Goal: Information Seeking & Learning: Learn about a topic

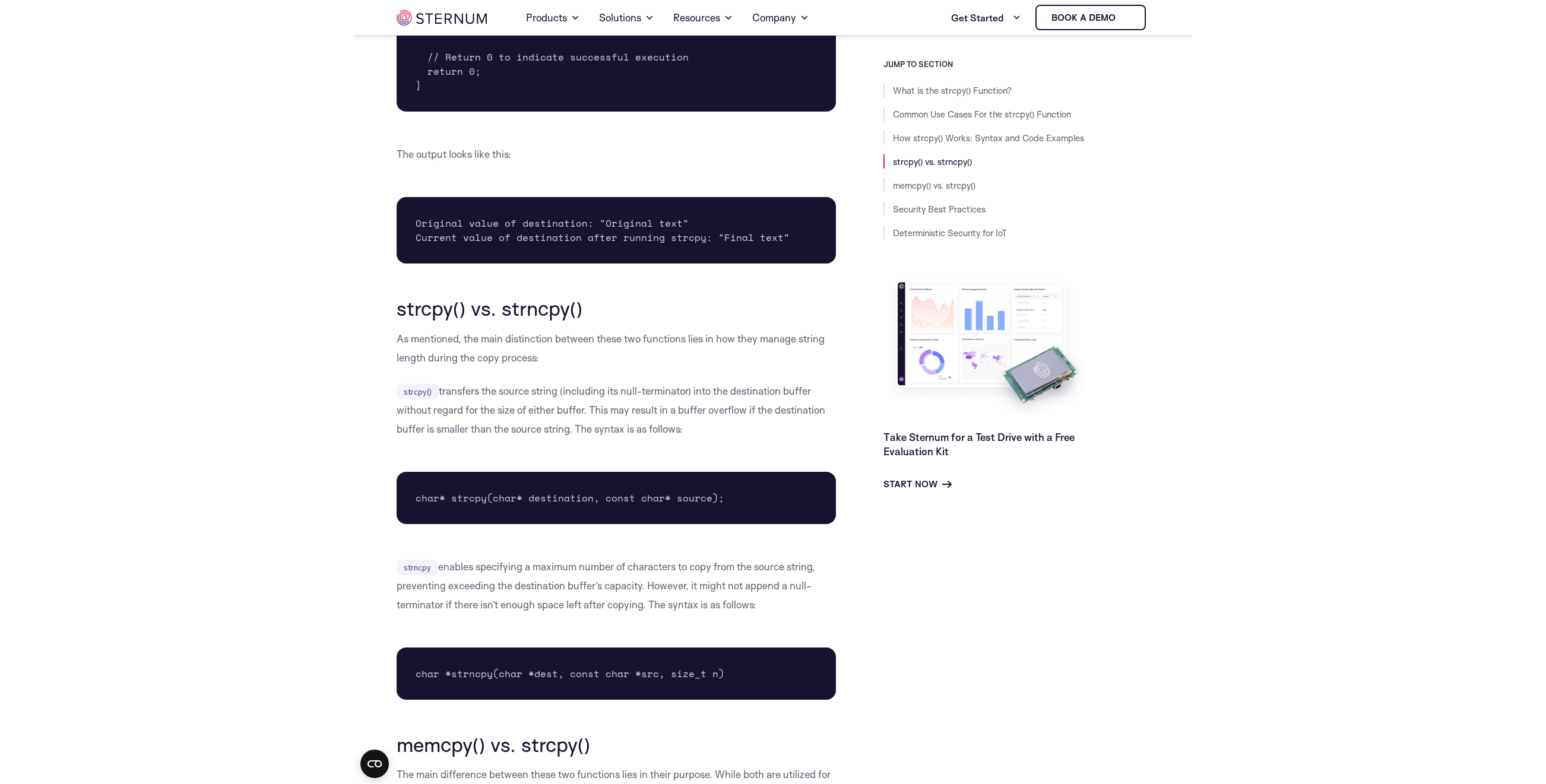
scroll to position [2164, 0]
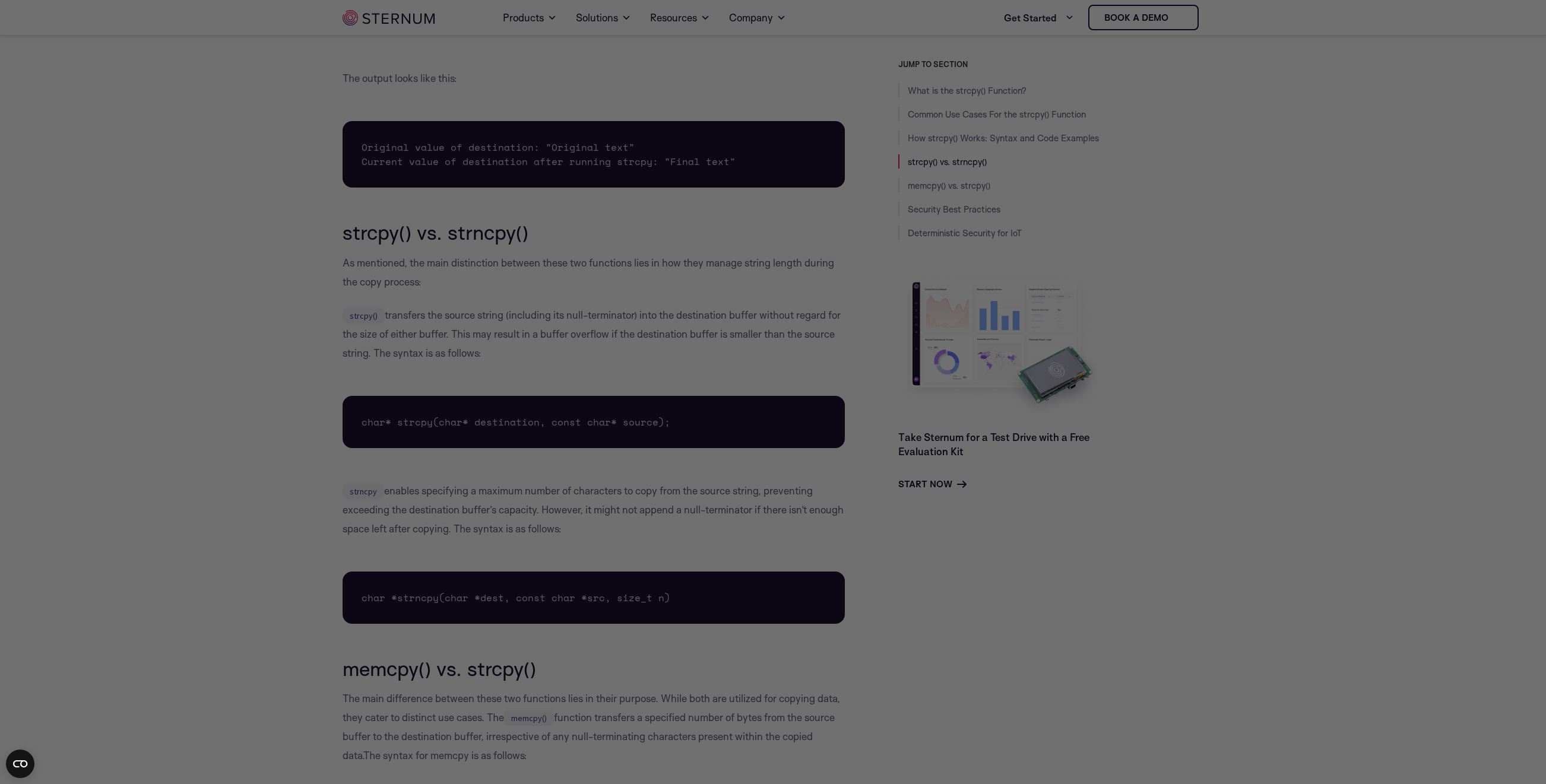
click at [837, 149] on div at bounding box center [781, 396] width 1562 height 792
drag, startPoint x: 219, startPoint y: 67, endPoint x: 165, endPoint y: 17, distance: 73.6
click at [314, 227] on div at bounding box center [781, 396] width 1562 height 792
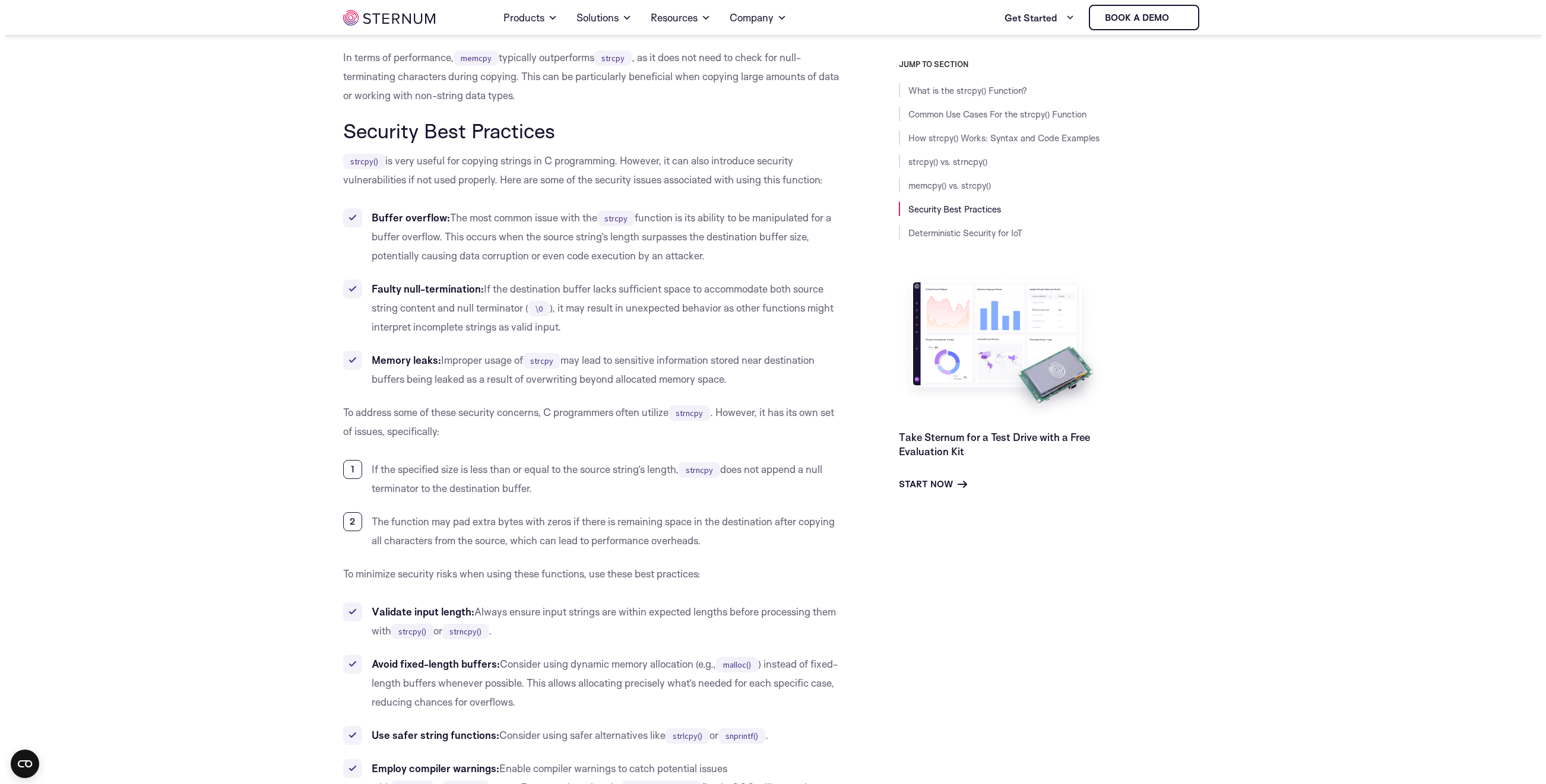
scroll to position [2935, 0]
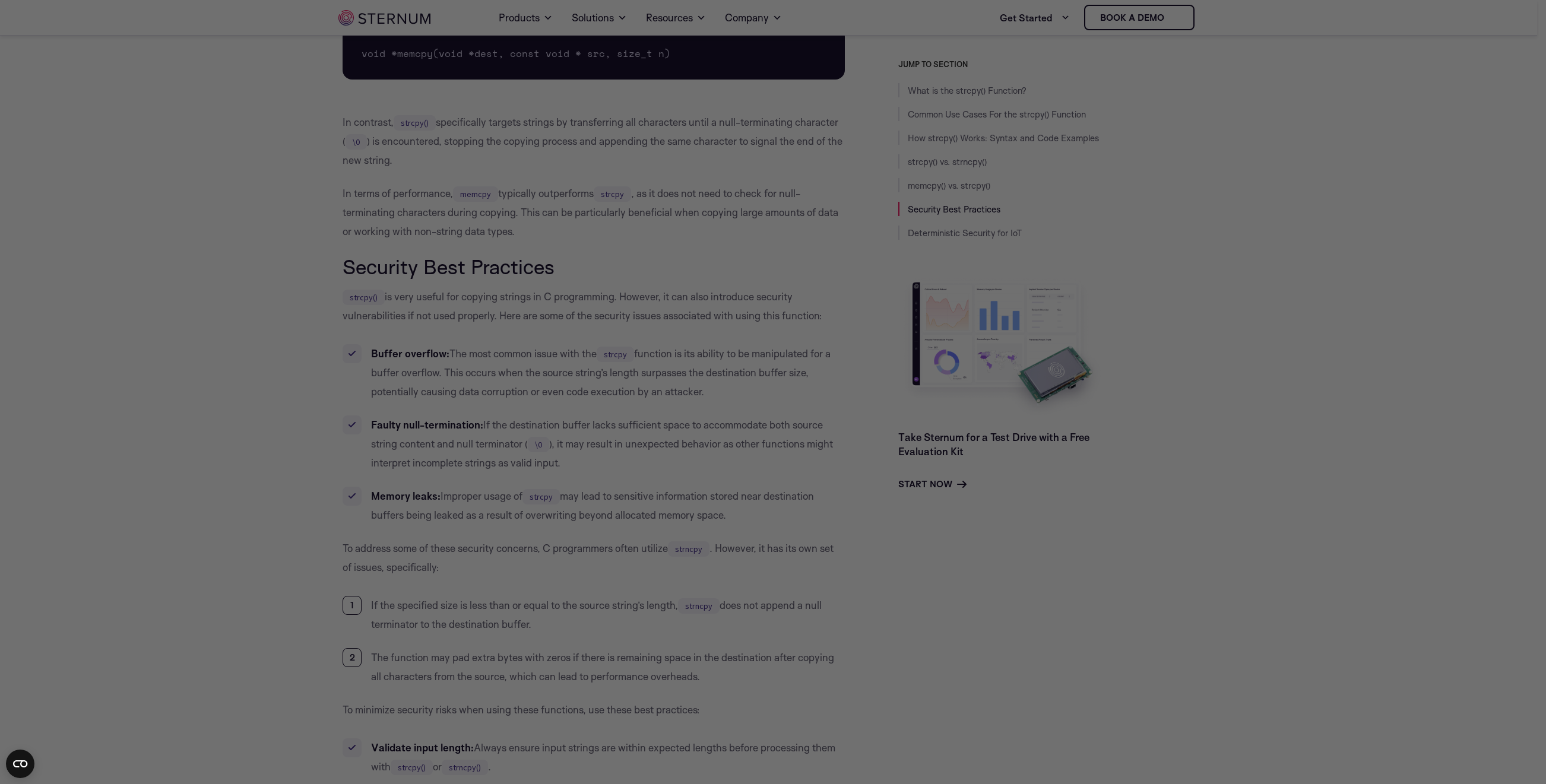
click at [759, 41] on div at bounding box center [781, 396] width 1562 height 792
